Goal: Information Seeking & Learning: Check status

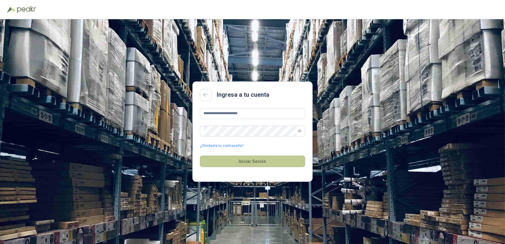
click at [260, 163] on button "Iniciar Sesión" at bounding box center [252, 161] width 105 height 11
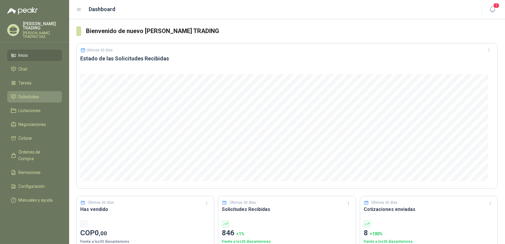
click at [25, 93] on span "Solicitudes" at bounding box center [29, 96] width 21 height 7
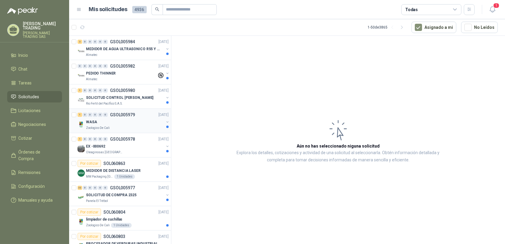
click at [117, 113] on p "GSOL005979" at bounding box center [122, 115] width 25 height 4
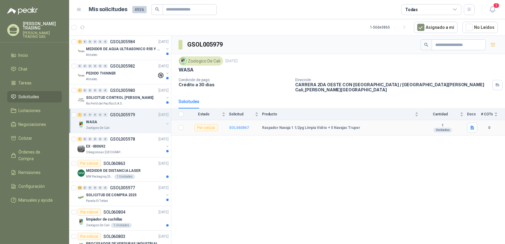
click at [235, 126] on b "SOL060867" at bounding box center [239, 128] width 20 height 4
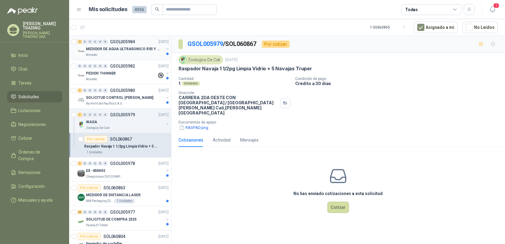
click at [118, 40] on p "GSOL005984" at bounding box center [122, 42] width 25 height 4
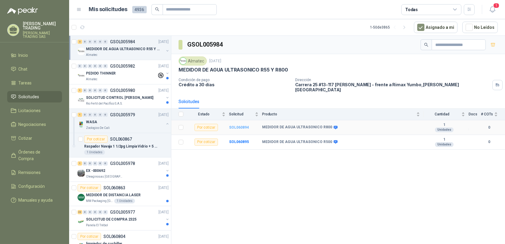
click at [234, 125] on b "SOL060894" at bounding box center [239, 127] width 20 height 4
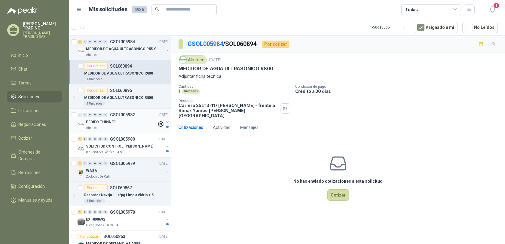
click at [118, 113] on p "GSOL005982" at bounding box center [122, 115] width 25 height 4
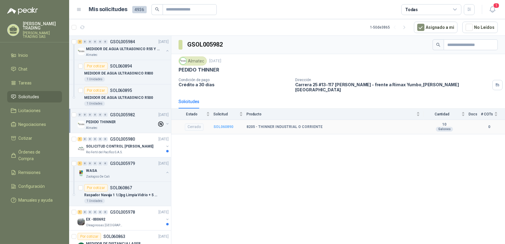
click at [222, 125] on b "SOL060890" at bounding box center [223, 127] width 20 height 4
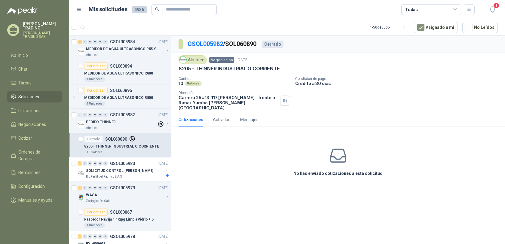
click at [49, 26] on p "[PERSON_NAME] TRADING" at bounding box center [42, 26] width 39 height 8
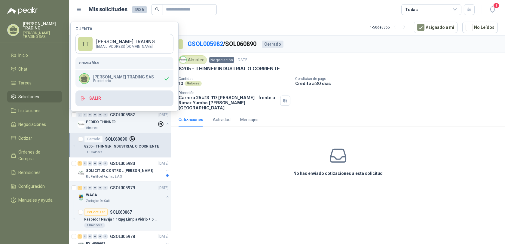
click at [94, 98] on button "Salir" at bounding box center [124, 98] width 98 height 16
